Goal: Task Accomplishment & Management: Use online tool/utility

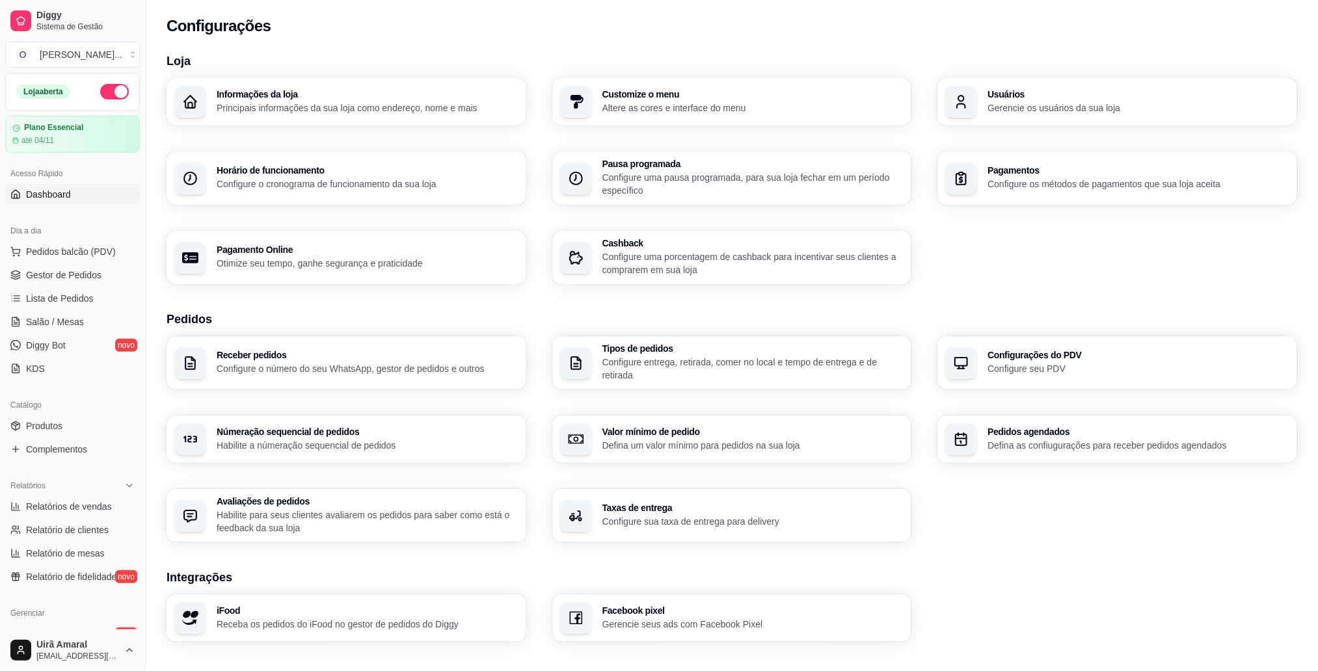
click at [63, 193] on span "Dashboard" at bounding box center [48, 194] width 45 height 13
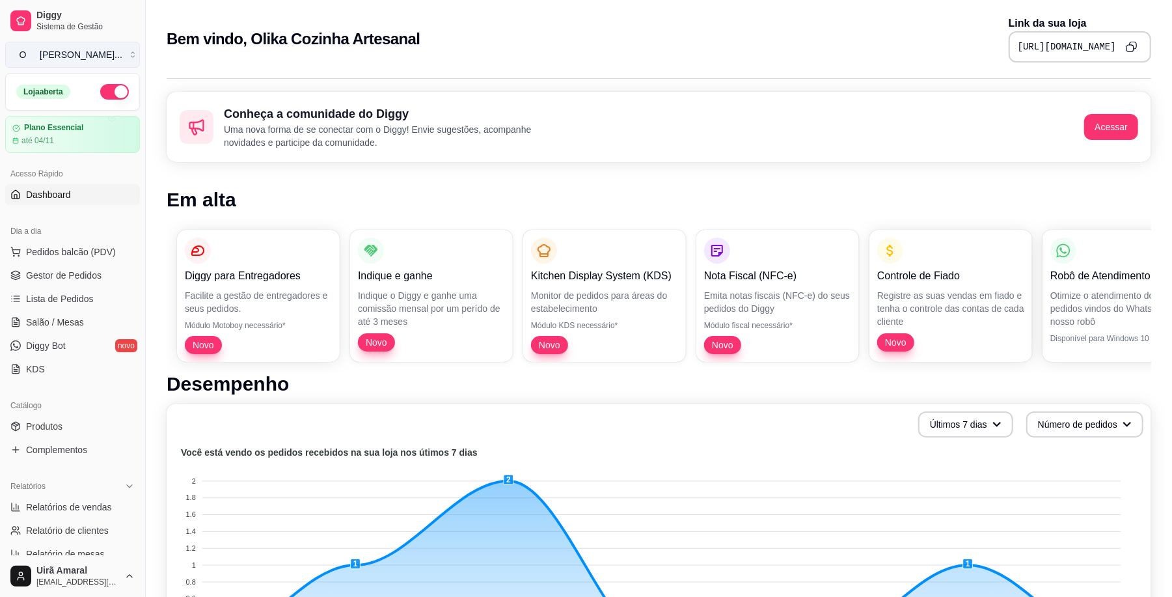
click at [79, 55] on div "[PERSON_NAME] ..." at bounding box center [81, 54] width 83 height 13
click at [485, 20] on div "Bem vindo, [PERSON_NAME] Artesanal Link da sua loja [URL][DOMAIN_NAME]" at bounding box center [659, 39] width 984 height 47
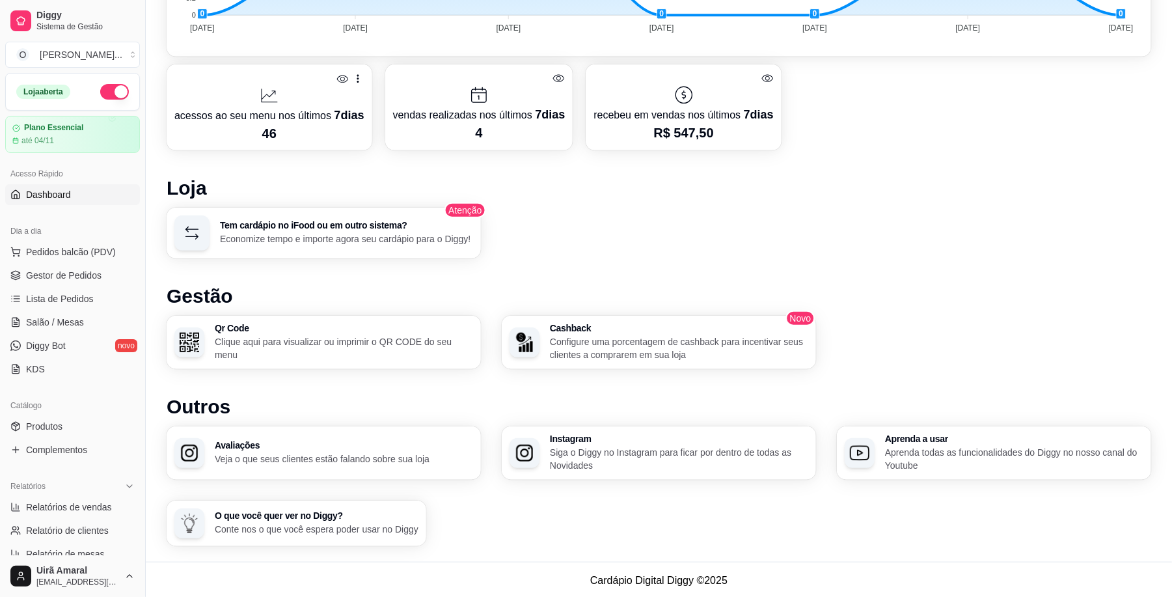
click at [131, 213] on div "Loja aberta Plano Essencial até 04/11 Acesso Rápido Dashboard Dia a dia Pedidos…" at bounding box center [72, 314] width 145 height 482
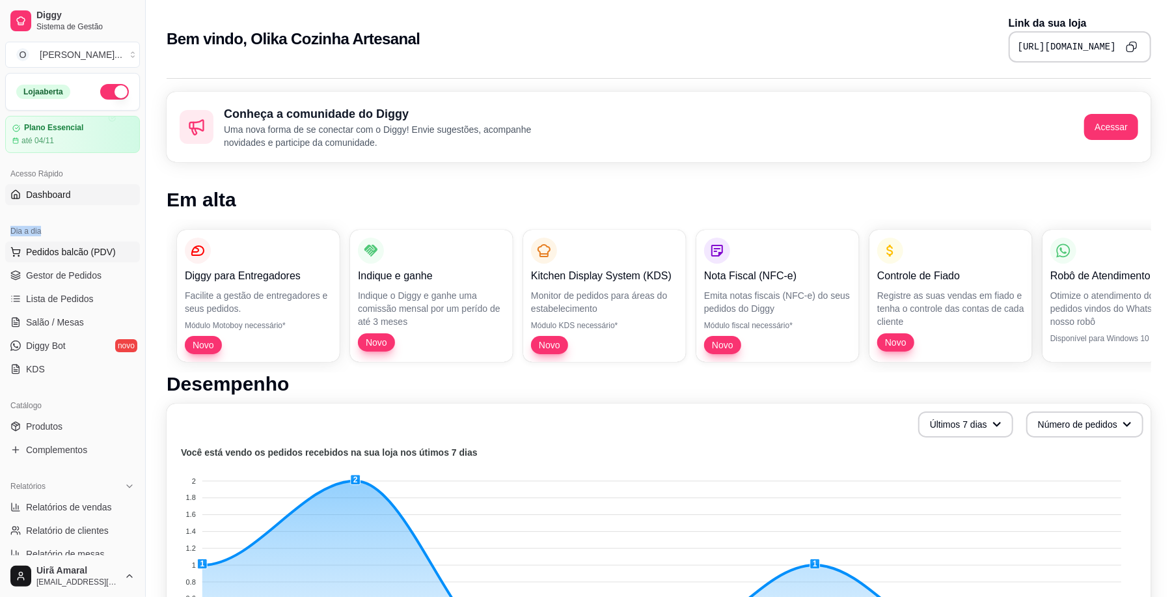
click at [70, 256] on span "Pedidos balcão (PDV)" at bounding box center [71, 251] width 90 height 13
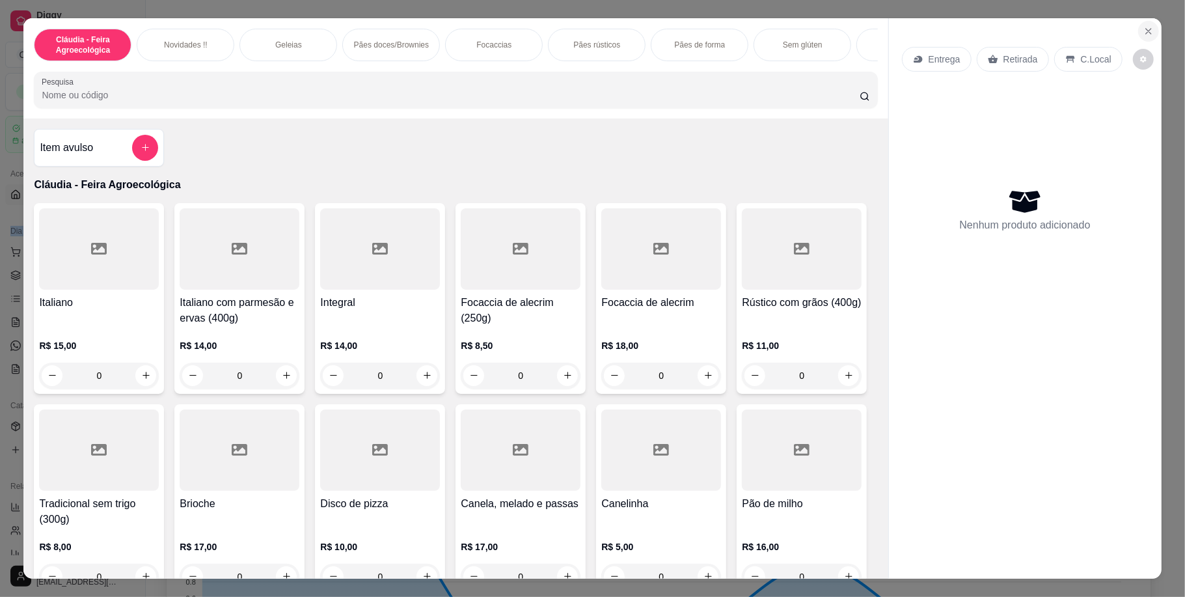
click at [1146, 32] on icon "Close" at bounding box center [1148, 31] width 5 height 5
